Goal: Information Seeking & Learning: Compare options

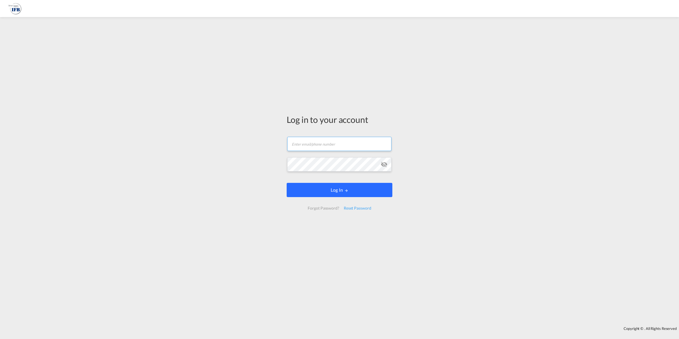
type input "[EMAIL_ADDRESS][DOMAIN_NAME]"
click at [328, 192] on button "Log In" at bounding box center [340, 190] width 106 height 14
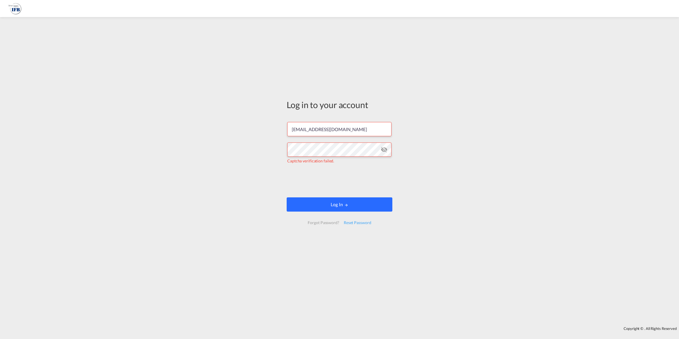
click at [330, 205] on button "Log In" at bounding box center [340, 204] width 106 height 14
